Goal: Task Accomplishment & Management: Use online tool/utility

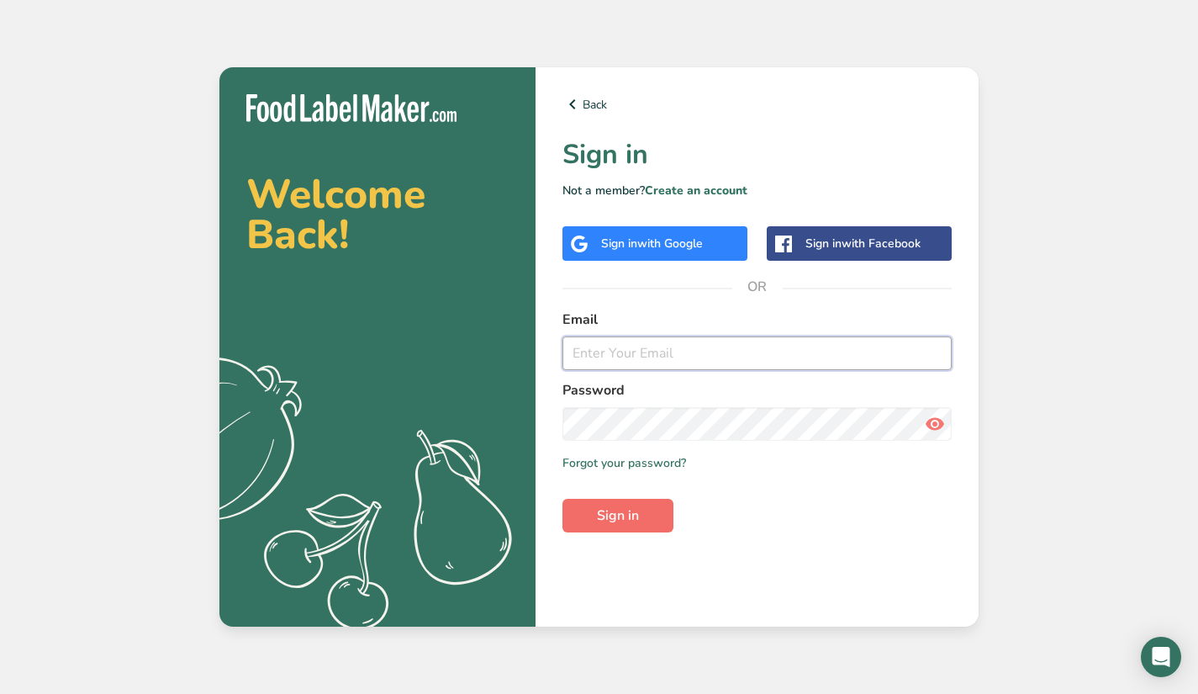
type input "info@piccolome.com"
click at [624, 518] on span "Sign in" at bounding box center [618, 515] width 42 height 20
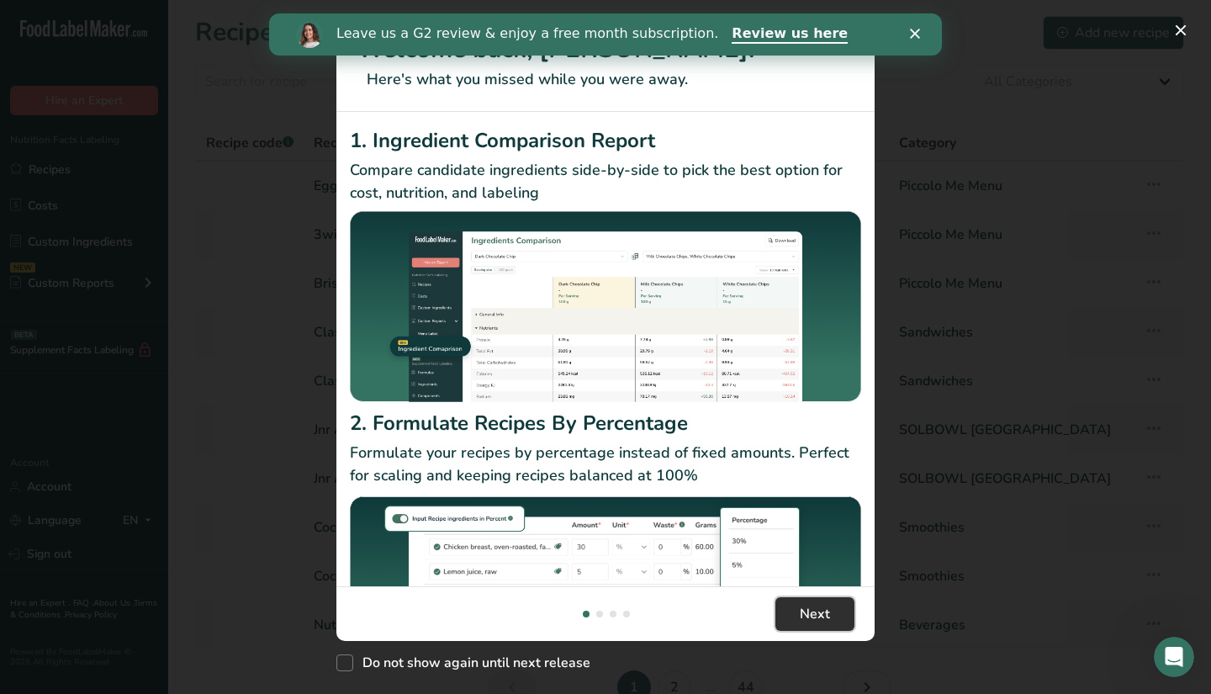
click at [812, 604] on span "Next" at bounding box center [815, 614] width 30 height 20
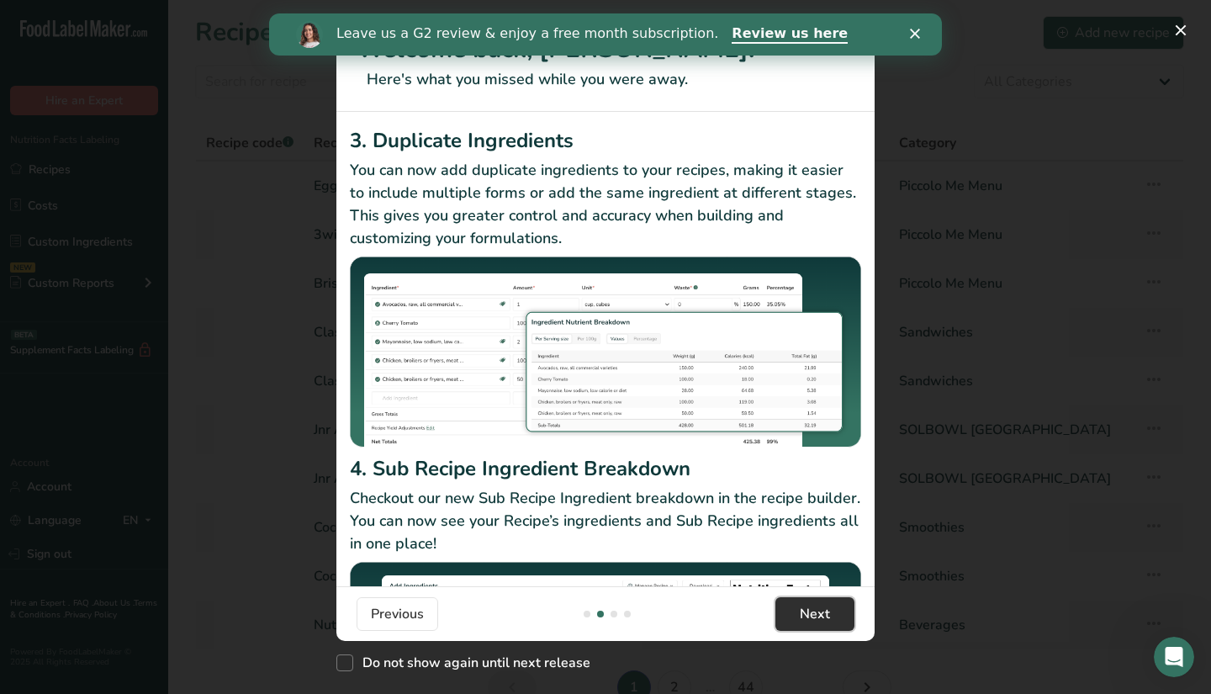
click at [812, 605] on span "Next" at bounding box center [815, 614] width 30 height 20
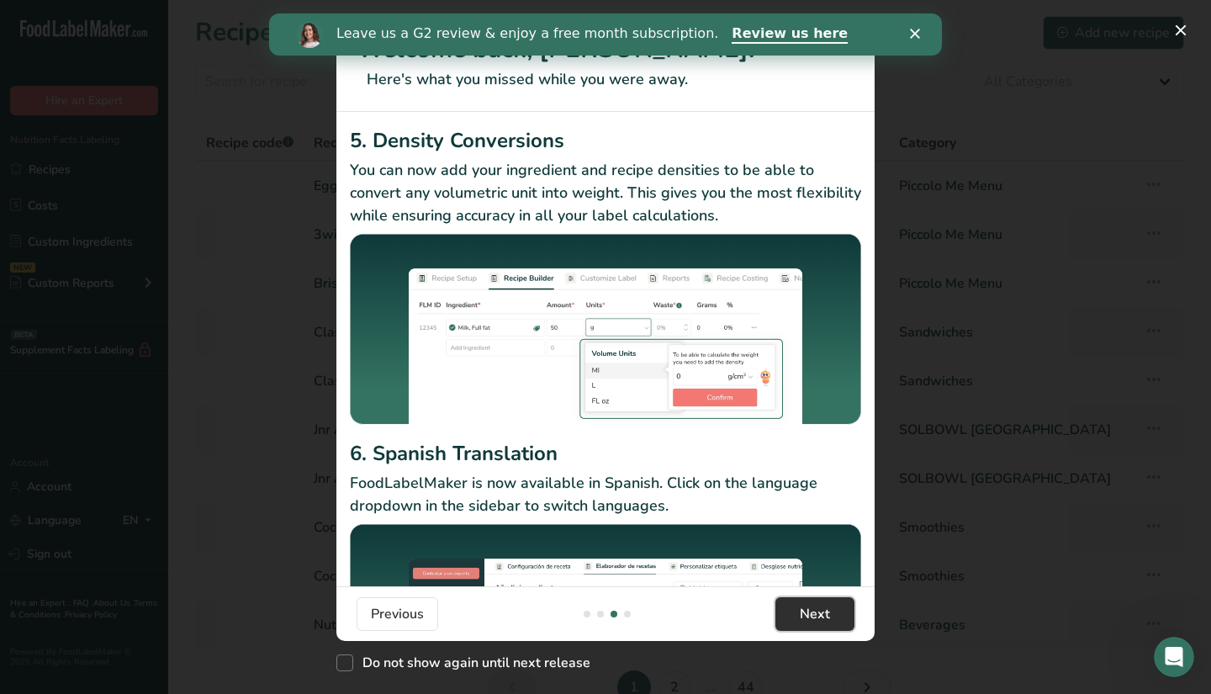
click at [812, 605] on span "Next" at bounding box center [815, 614] width 30 height 20
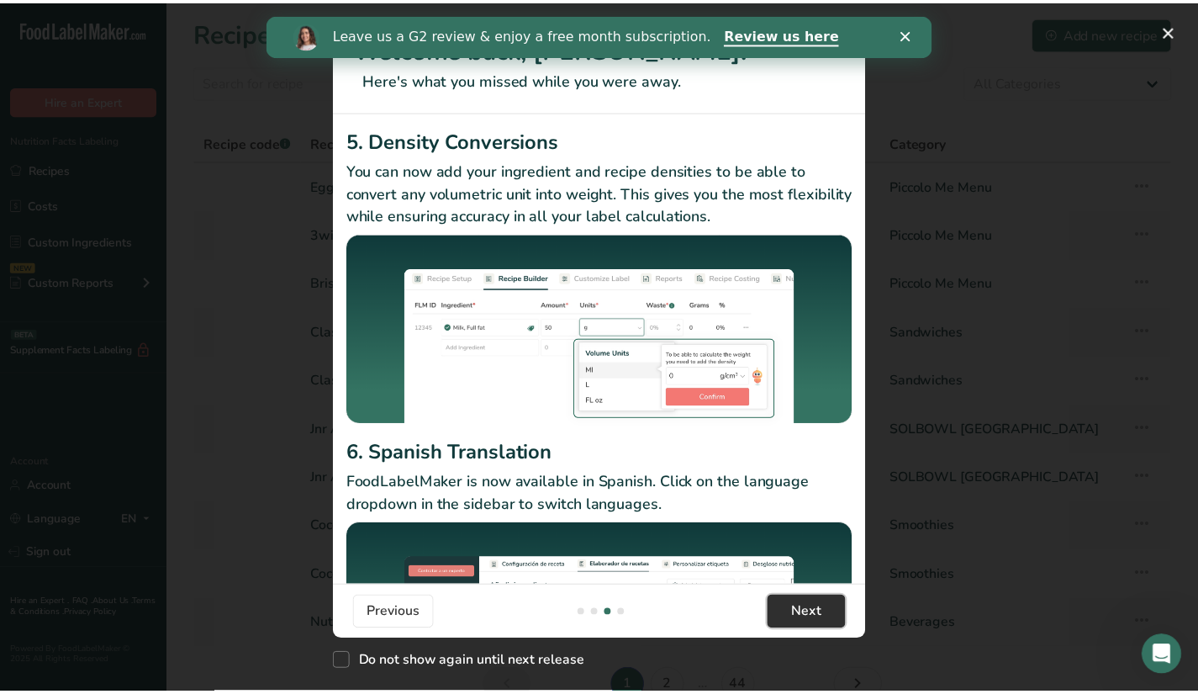
scroll to position [0, 1614]
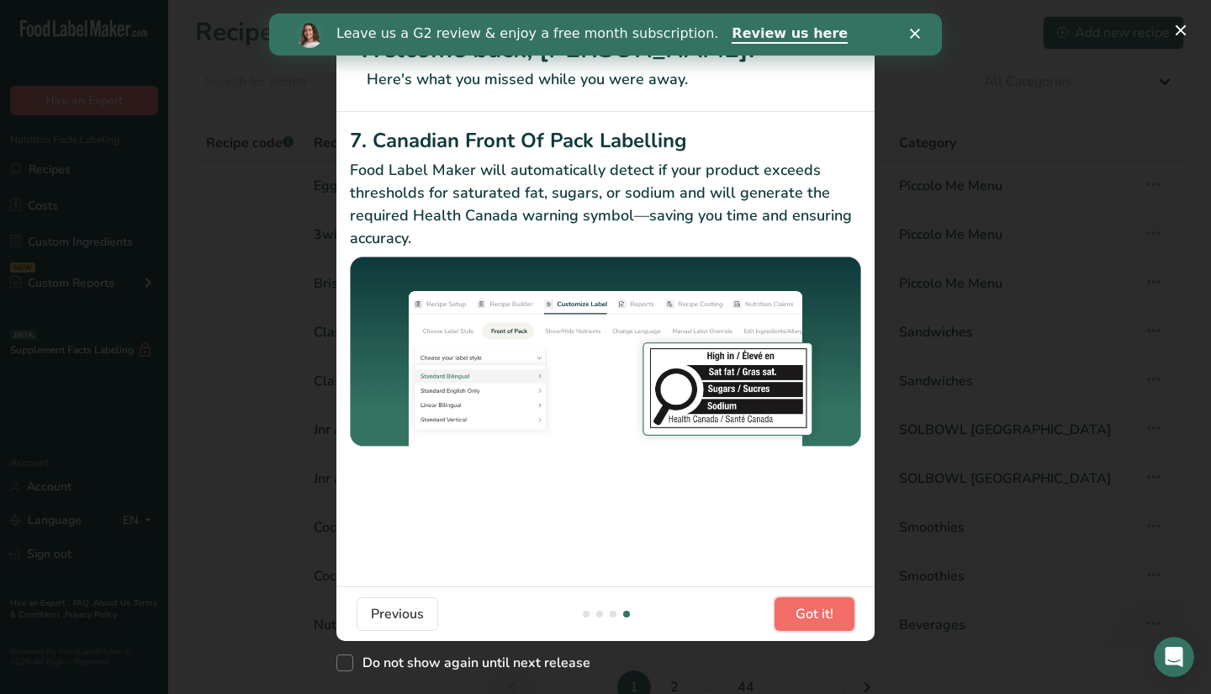
click at [812, 605] on span "Got it!" at bounding box center [814, 614] width 38 height 20
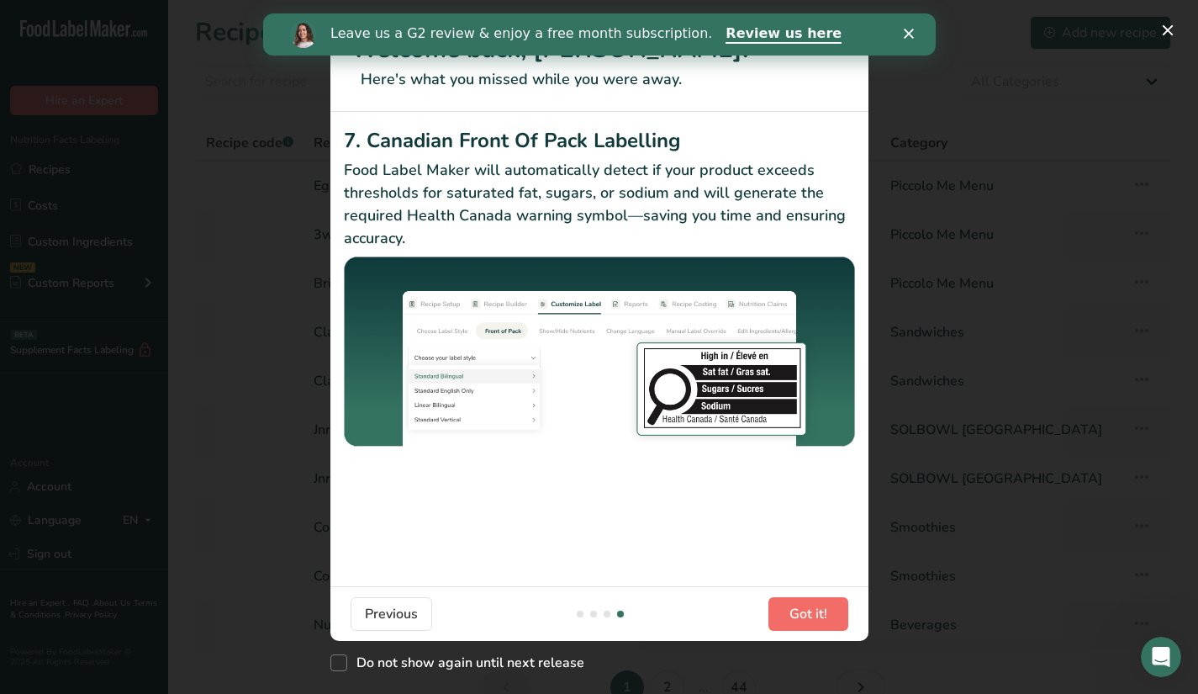
click at [812, 605] on footer "Previous Got it!" at bounding box center [599, 613] width 538 height 55
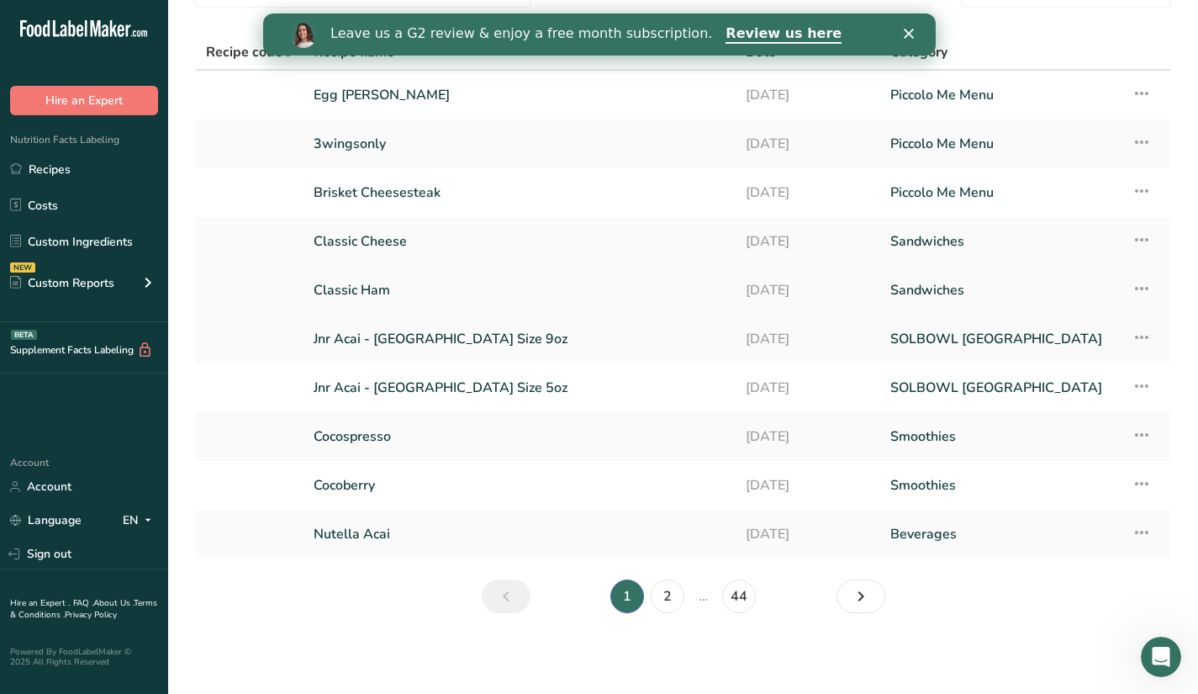
scroll to position [0, 0]
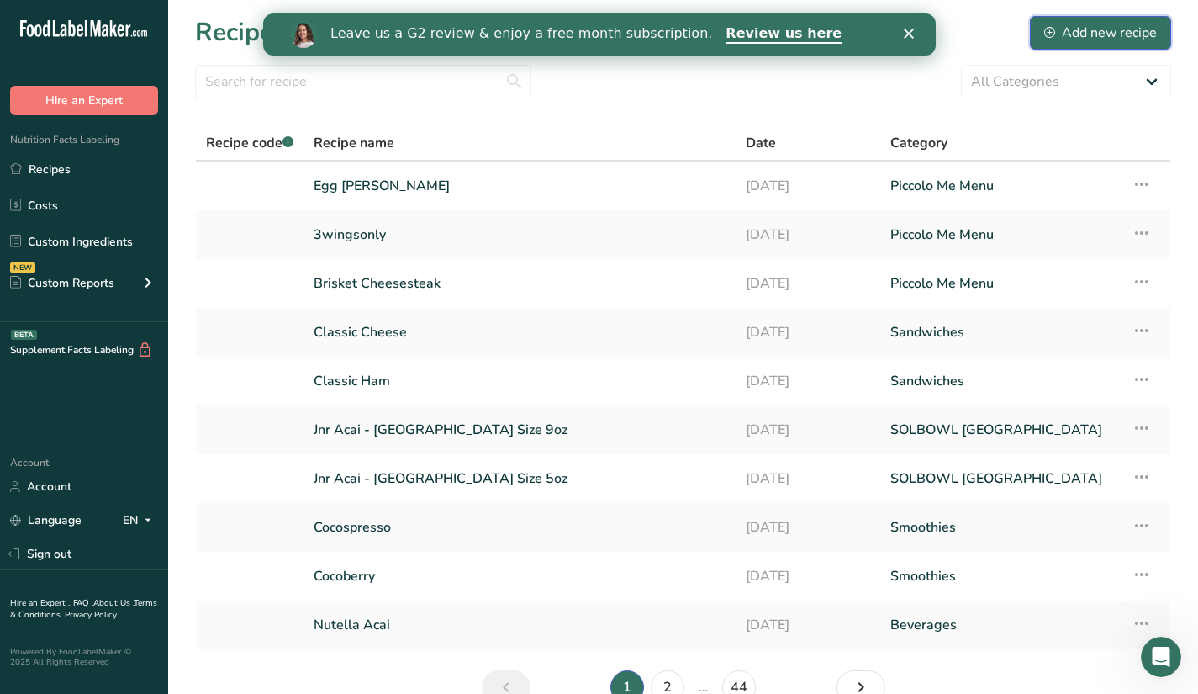
click at [1095, 29] on div "Add new recipe" at bounding box center [1100, 33] width 113 height 20
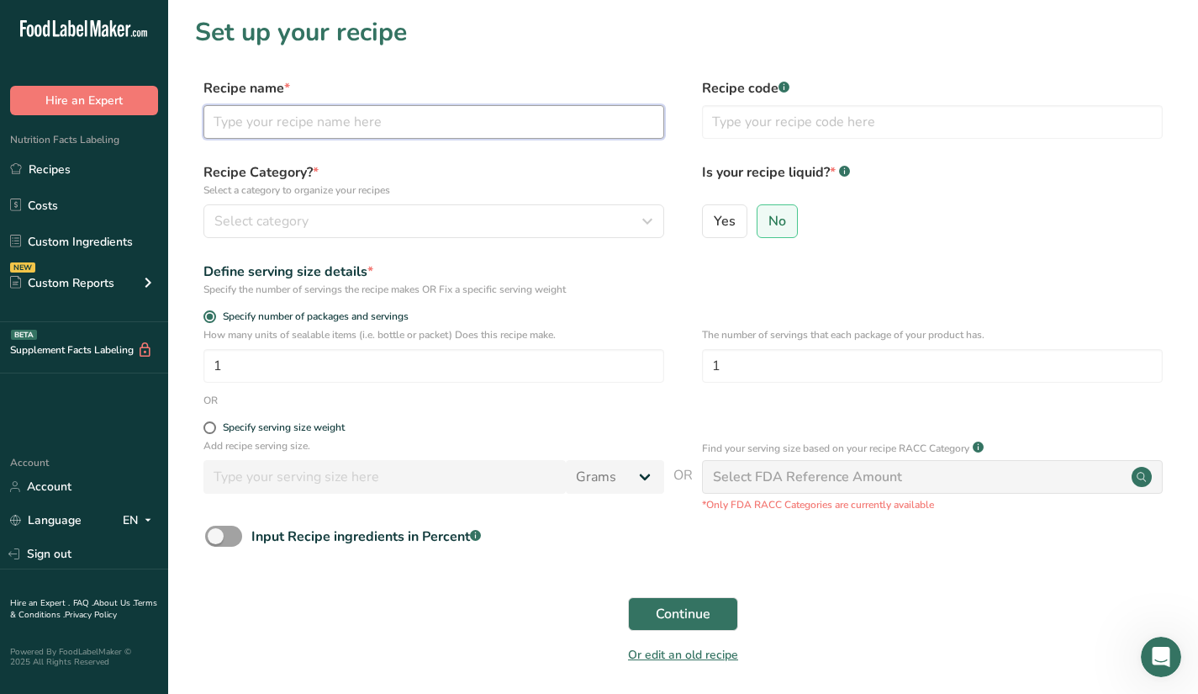
click at [261, 125] on input "text" at bounding box center [433, 122] width 461 height 34
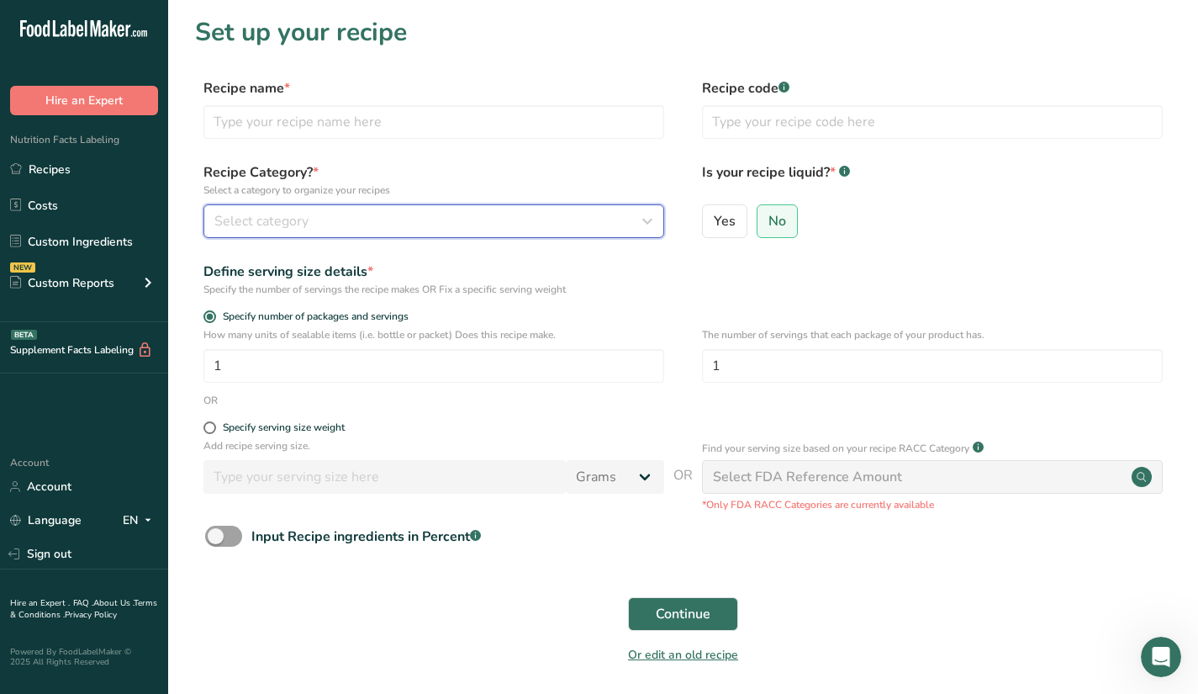
click at [246, 214] on span "Select category" at bounding box center [261, 221] width 94 height 20
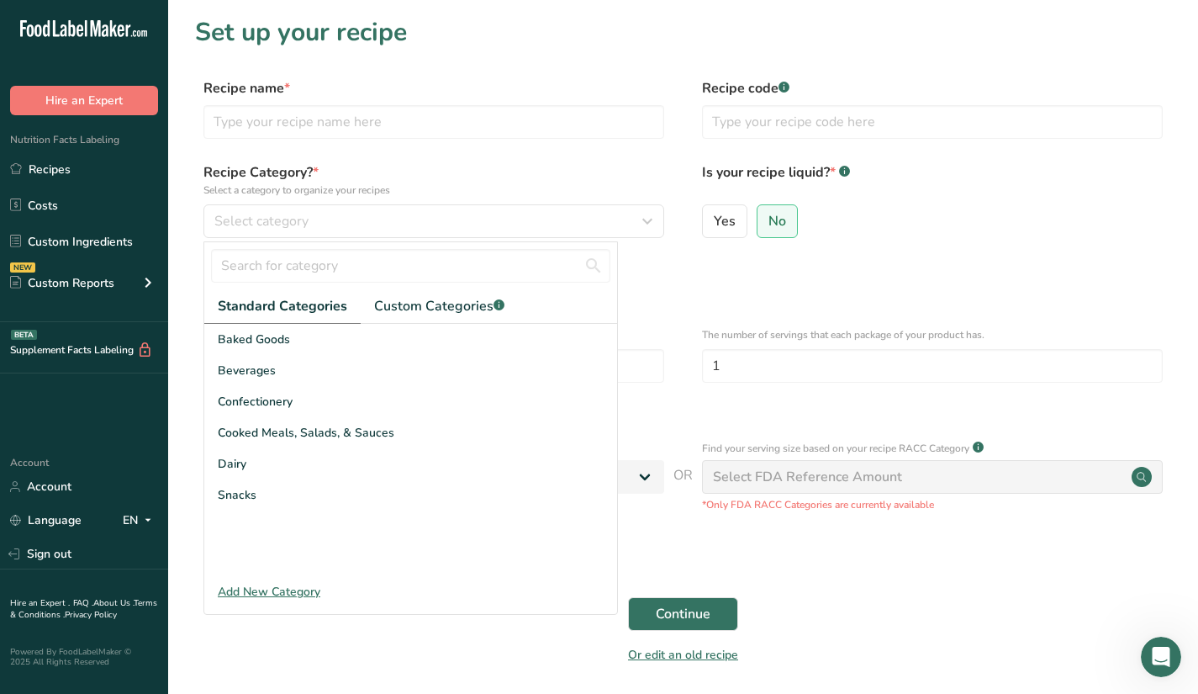
click at [241, 587] on div "Add New Category" at bounding box center [410, 592] width 413 height 18
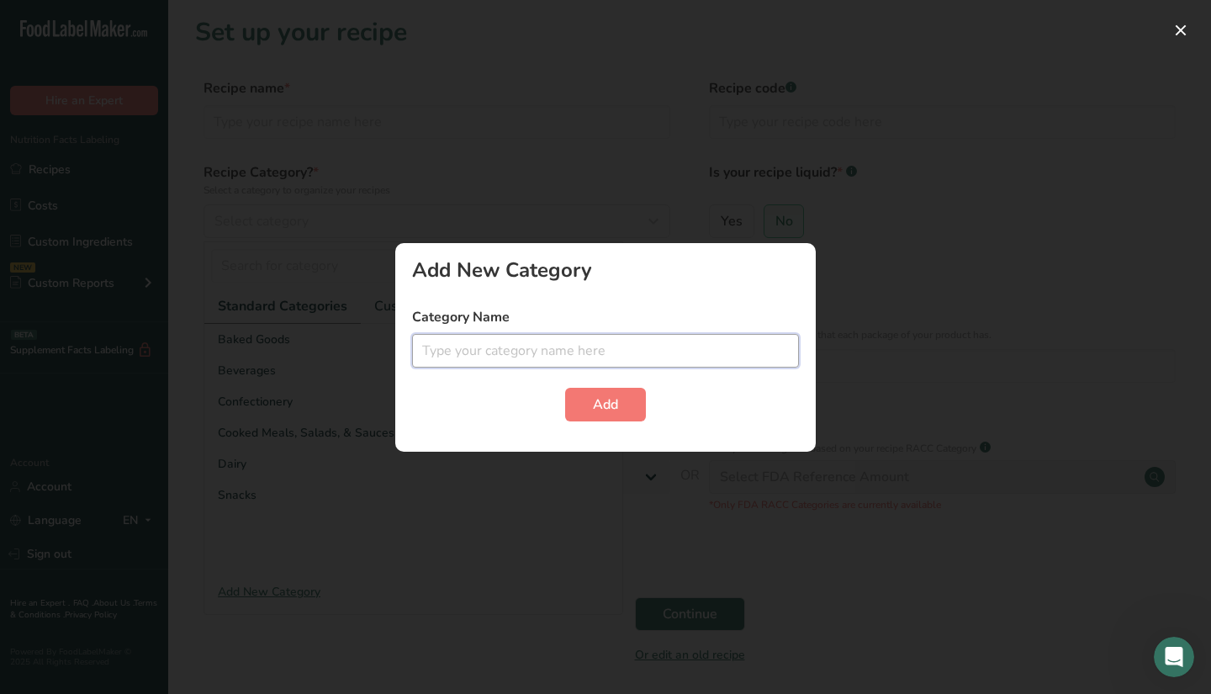
click at [515, 349] on input "text" at bounding box center [605, 351] width 387 height 34
type input "Piccolo Me New Menu"
click at [627, 405] on button "Add" at bounding box center [605, 405] width 81 height 34
